Goal: Book appointment/travel/reservation

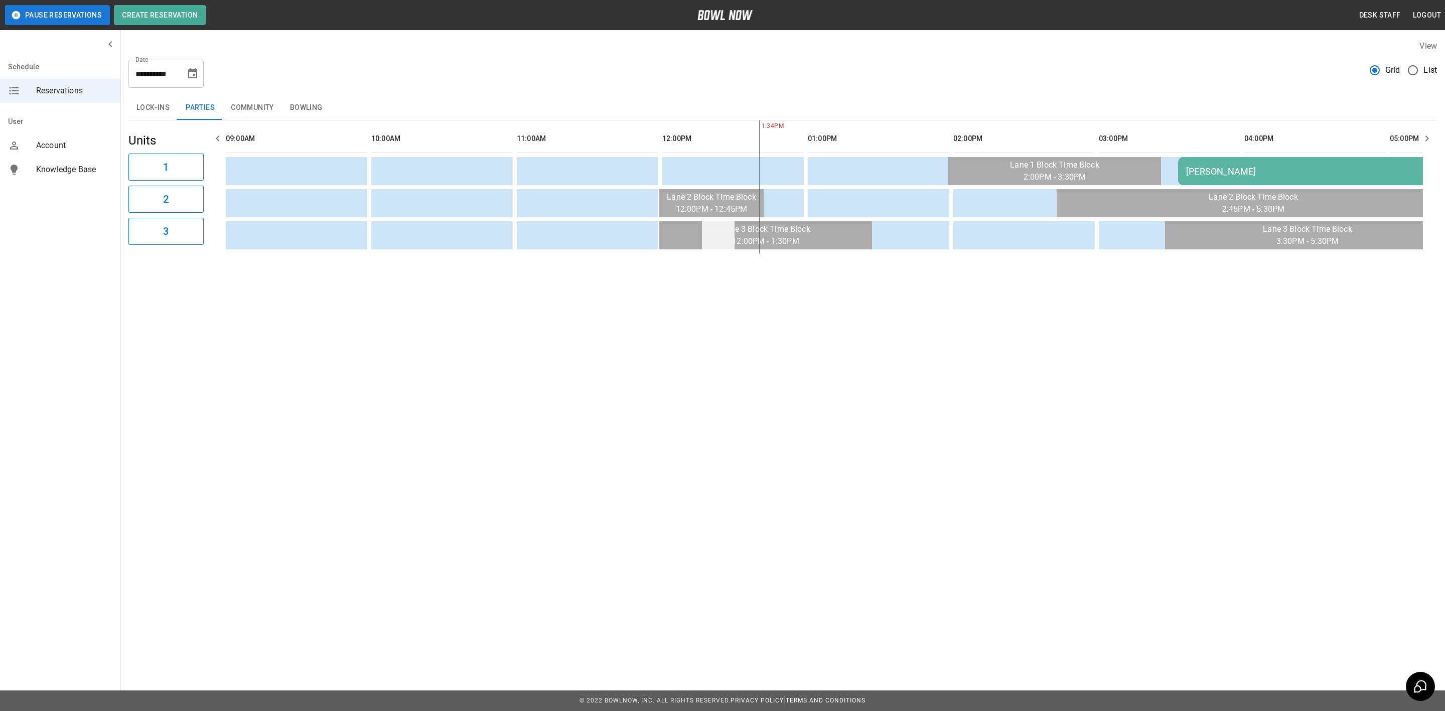
scroll to position [0, 437]
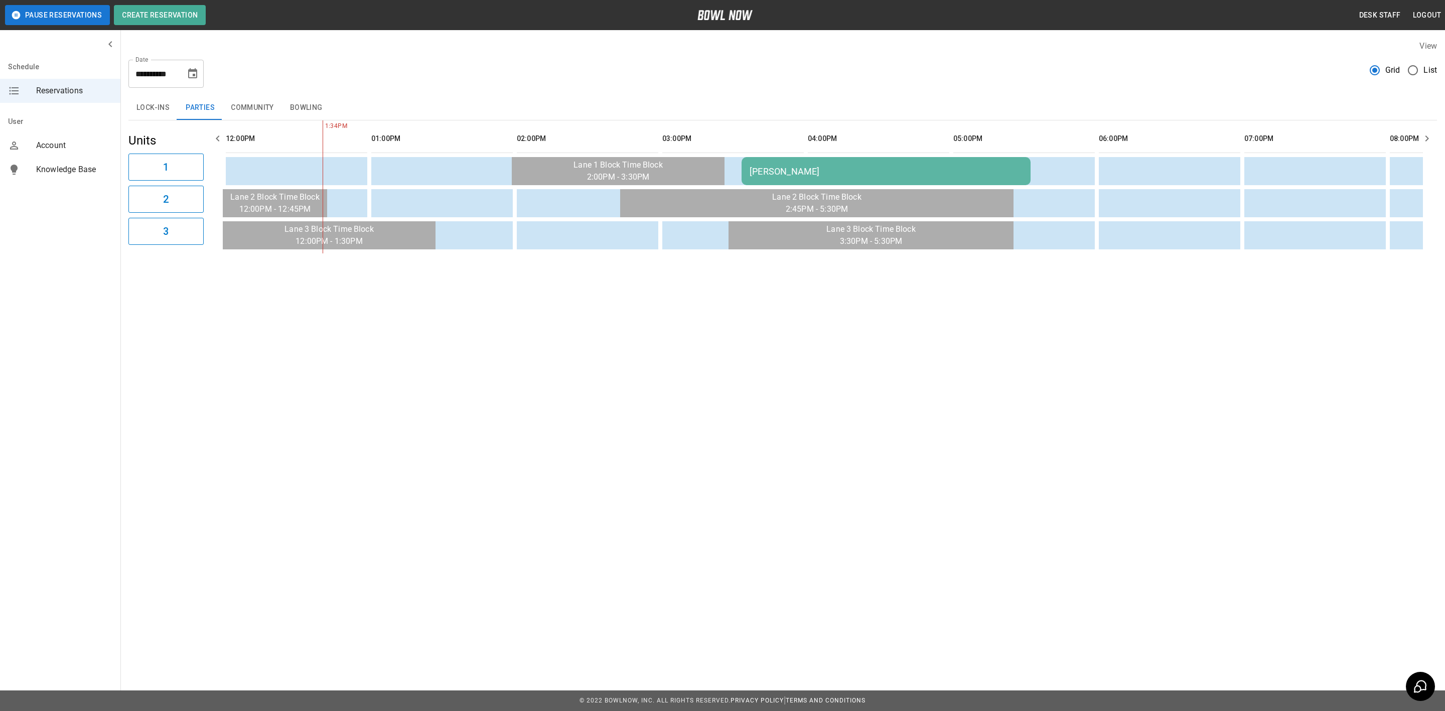
click at [188, 71] on icon "Choose date, selected date is Sep 7, 2025" at bounding box center [193, 74] width 12 height 12
click at [87, 185] on button "14" at bounding box center [93, 184] width 18 height 18
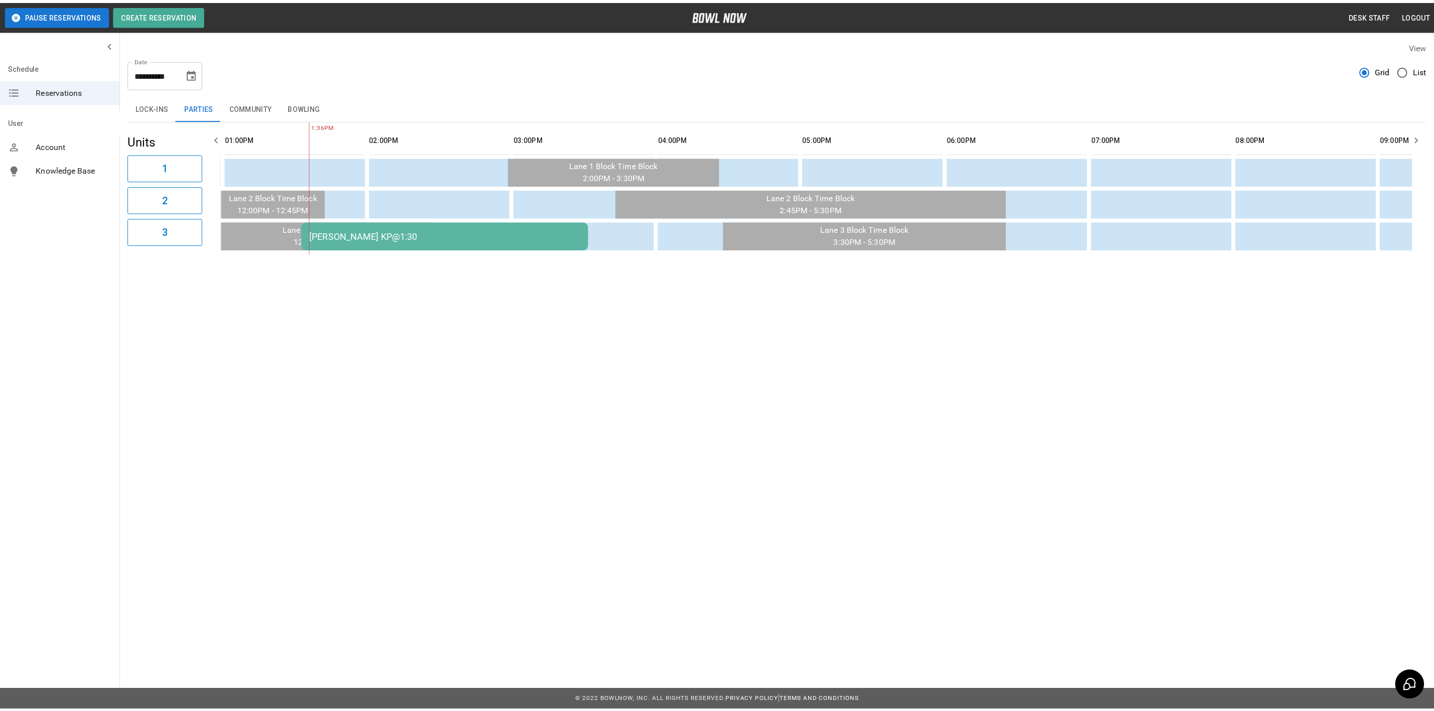
scroll to position [0, 582]
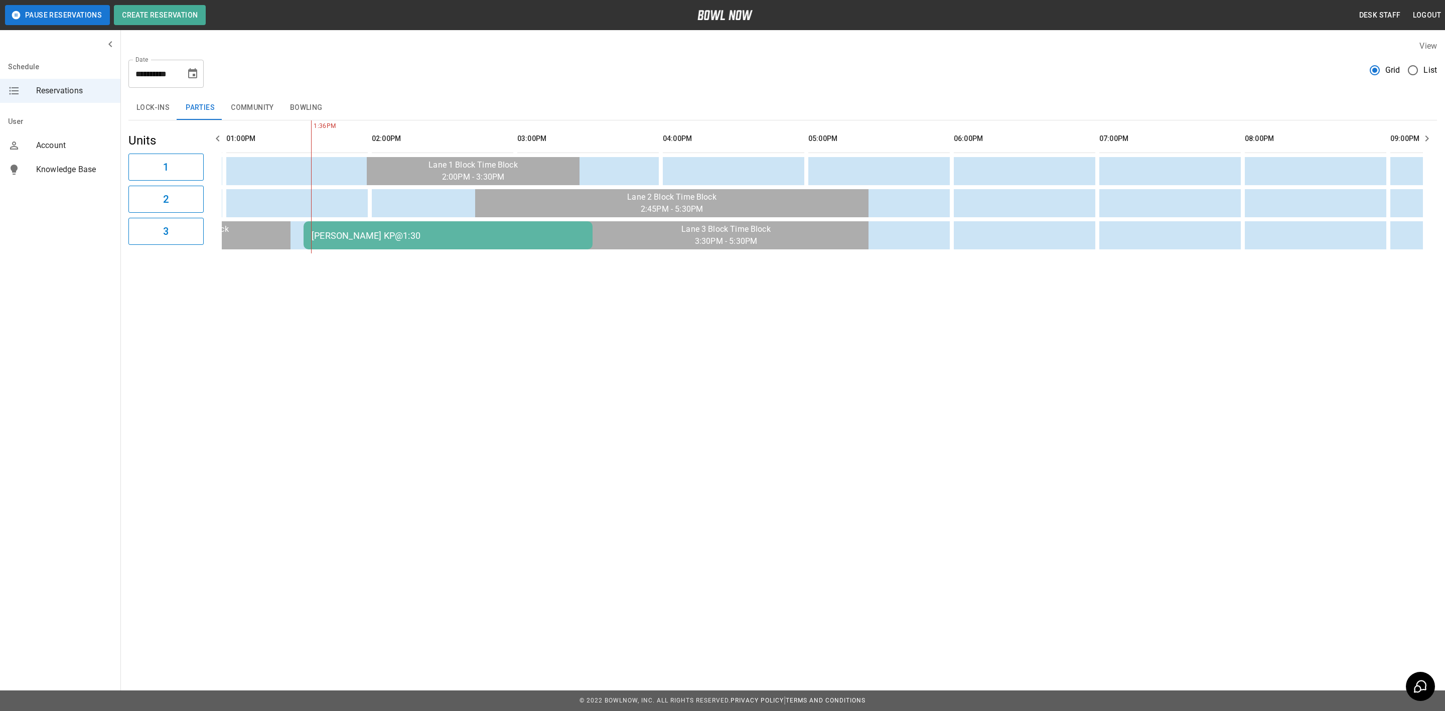
click at [321, 124] on th "sticky table" at bounding box center [320, 138] width 33 height 29
click at [308, 113] on button "Bowling" at bounding box center [306, 108] width 49 height 24
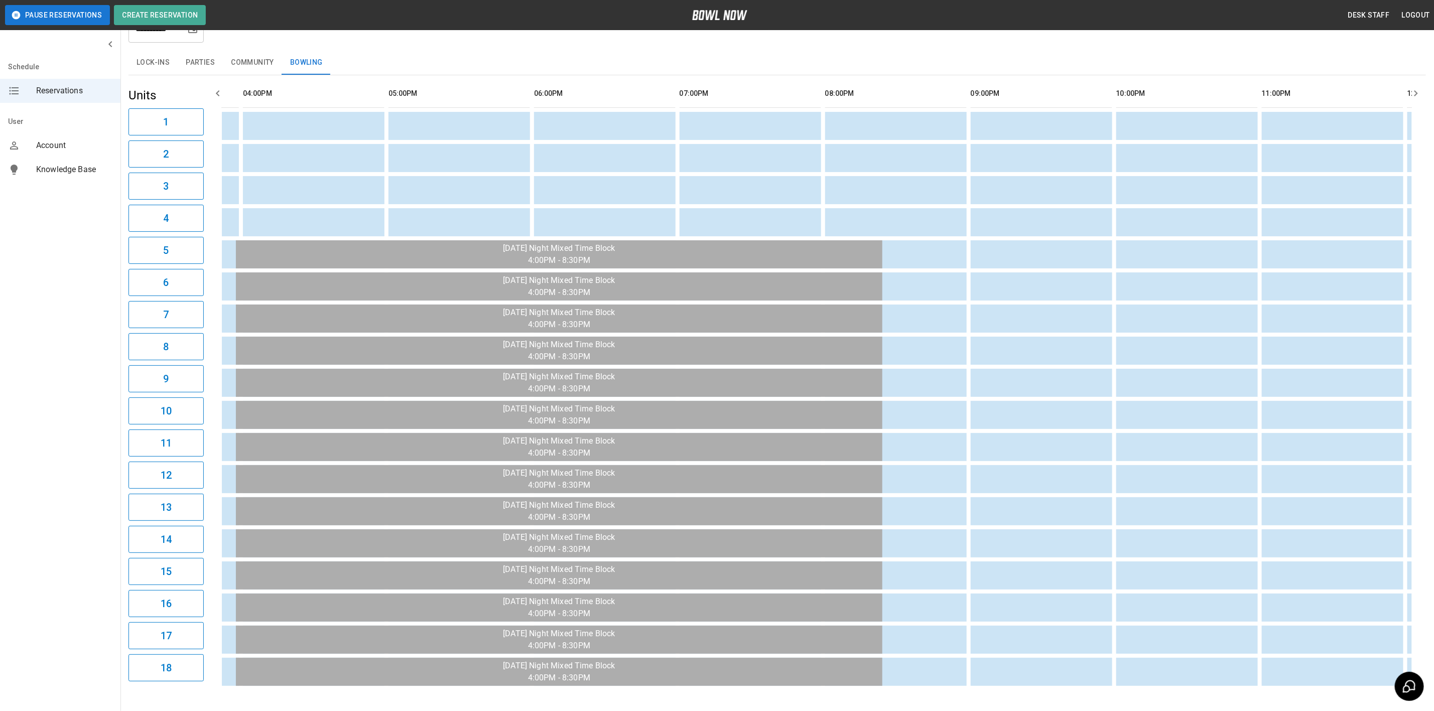
scroll to position [0, 0]
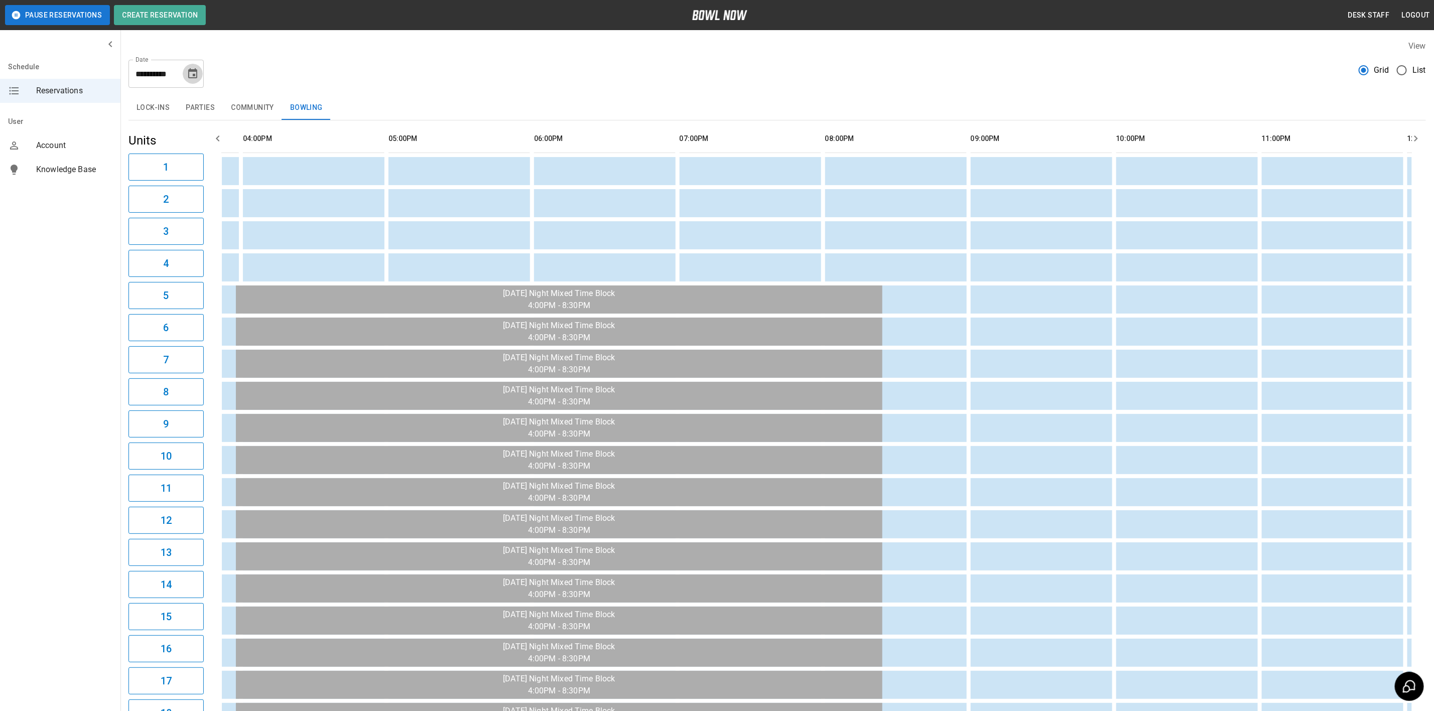
click at [195, 69] on icon "Choose date, selected date is Sep 14, 2025" at bounding box center [192, 73] width 9 height 10
click at [206, 161] on button "13" at bounding box center [214, 165] width 18 height 18
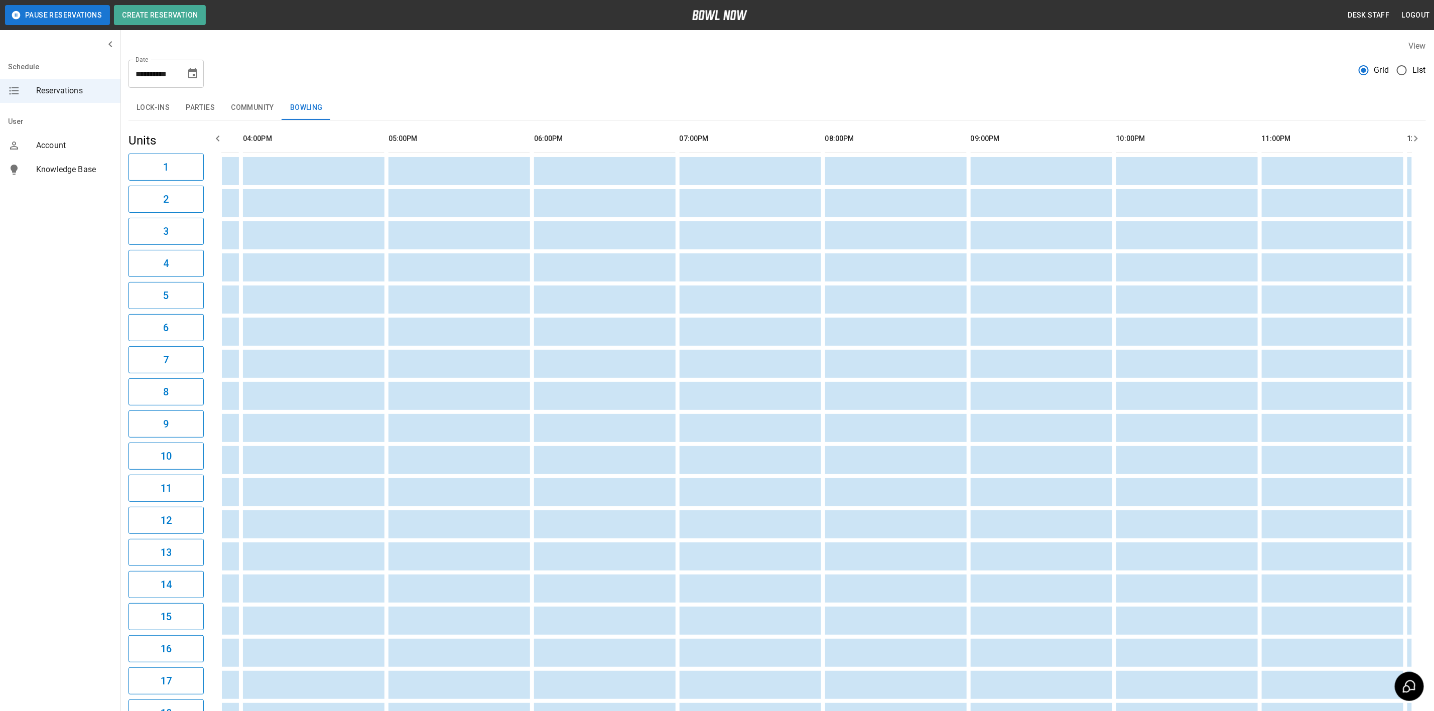
scroll to position [92, 0]
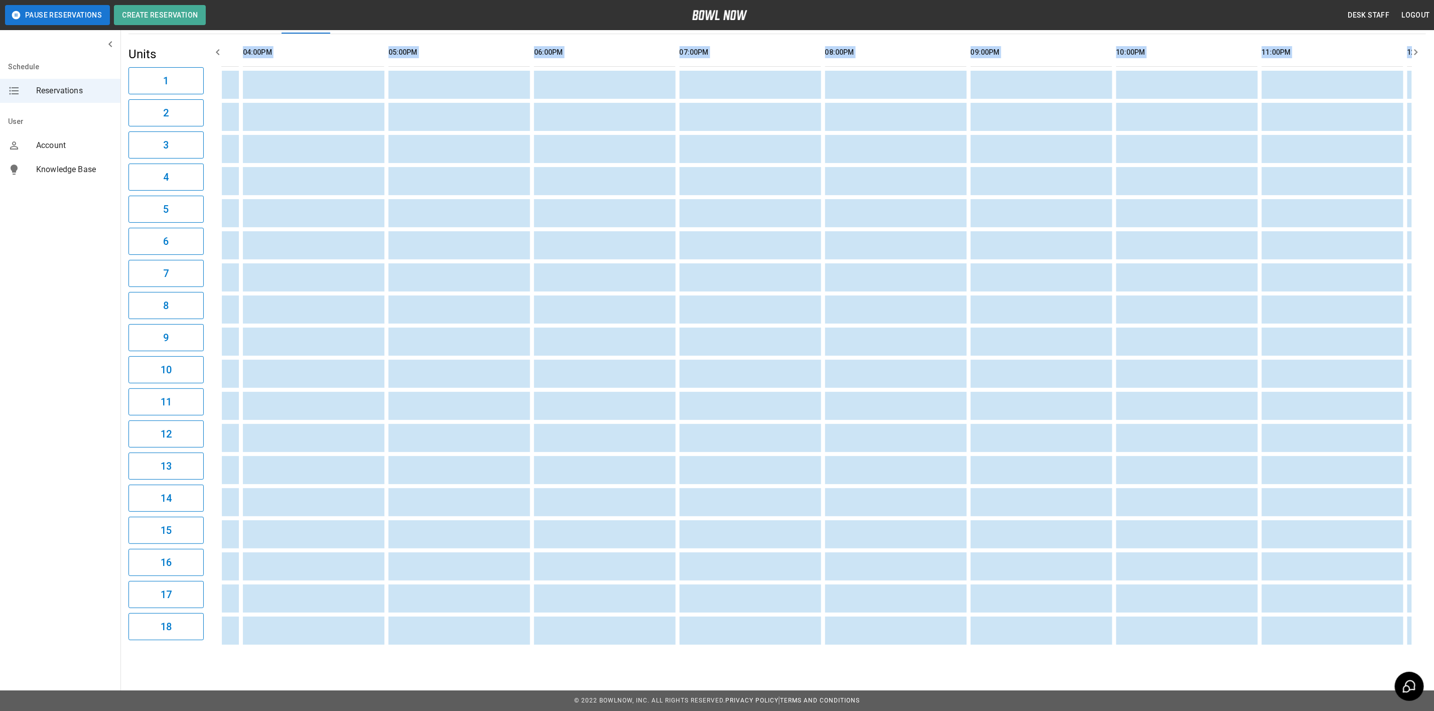
drag, startPoint x: 857, startPoint y: 649, endPoint x: 808, endPoint y: 638, distance: 49.9
click at [808, 638] on div "**********" at bounding box center [776, 301] width 1313 height 711
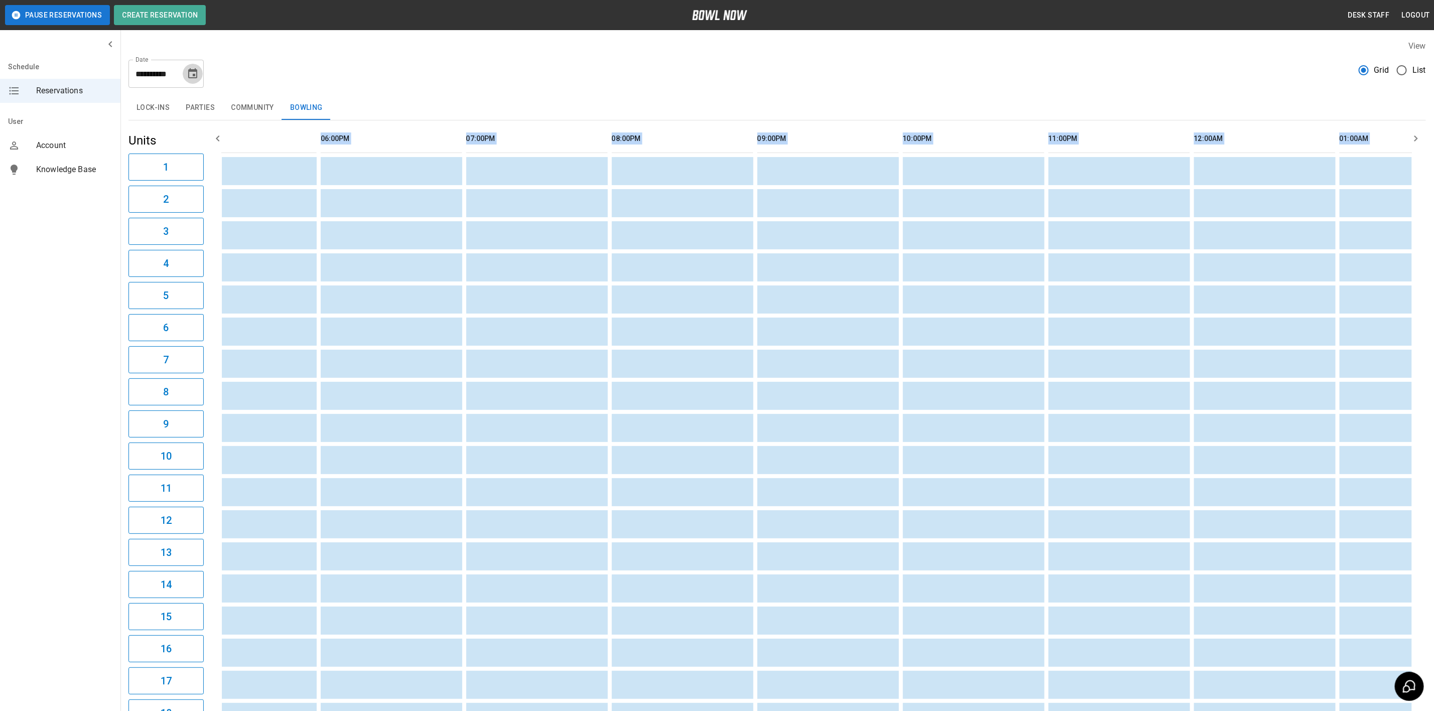
click at [192, 83] on button "Choose date, selected date is Sep 13, 2025" at bounding box center [193, 74] width 20 height 20
click at [95, 186] on button "14" at bounding box center [93, 184] width 18 height 18
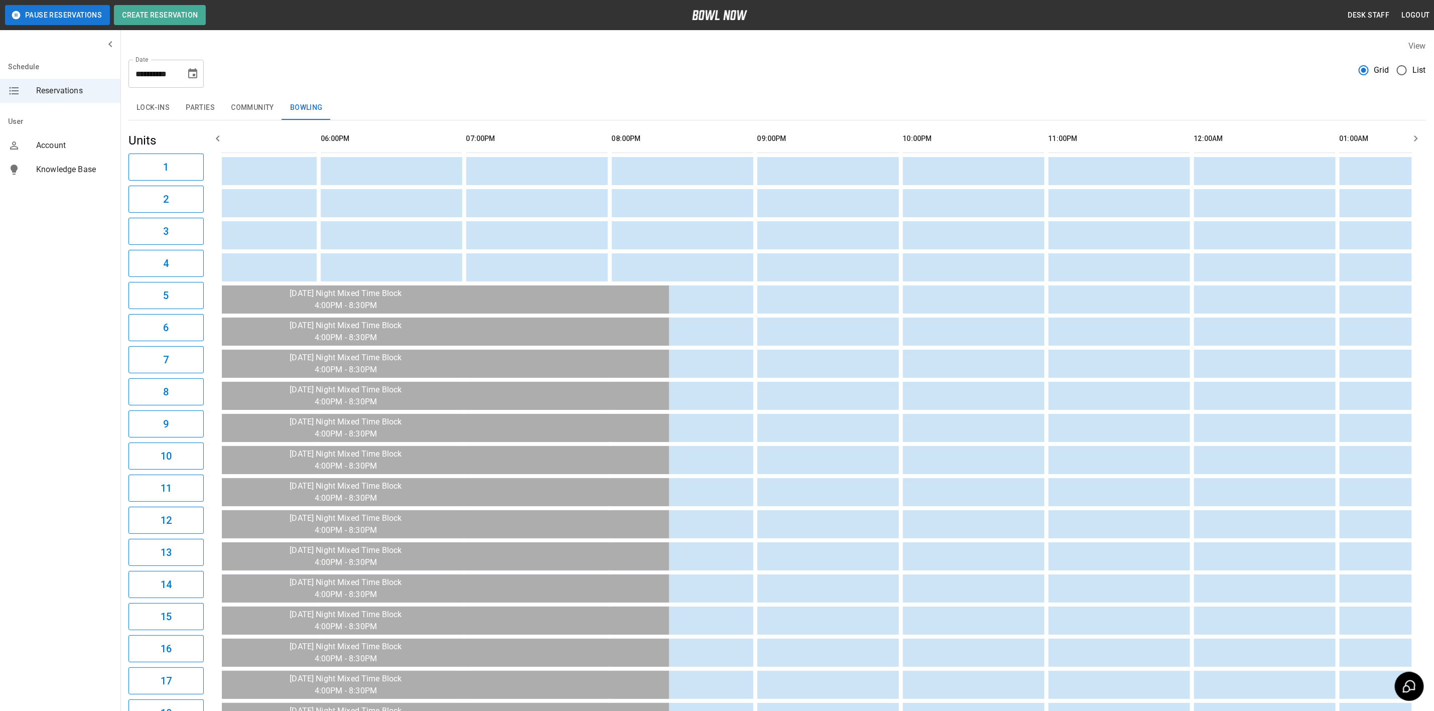
click at [574, 102] on div "Lock-ins Parties Community Bowling" at bounding box center [776, 108] width 1297 height 24
click at [186, 82] on div "**********" at bounding box center [165, 74] width 75 height 28
click at [187, 81] on button "Choose date, selected date is Sep 14, 2025" at bounding box center [193, 74] width 20 height 20
click at [206, 166] on button "13" at bounding box center [214, 165] width 18 height 18
type input "**********"
